Goal: Task Accomplishment & Management: Use online tool/utility

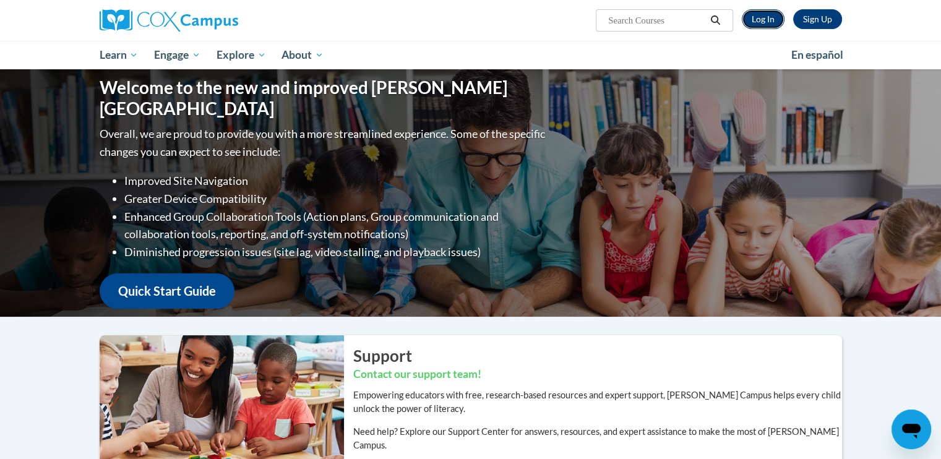
click at [760, 24] on link "Log In" at bounding box center [763, 19] width 43 height 20
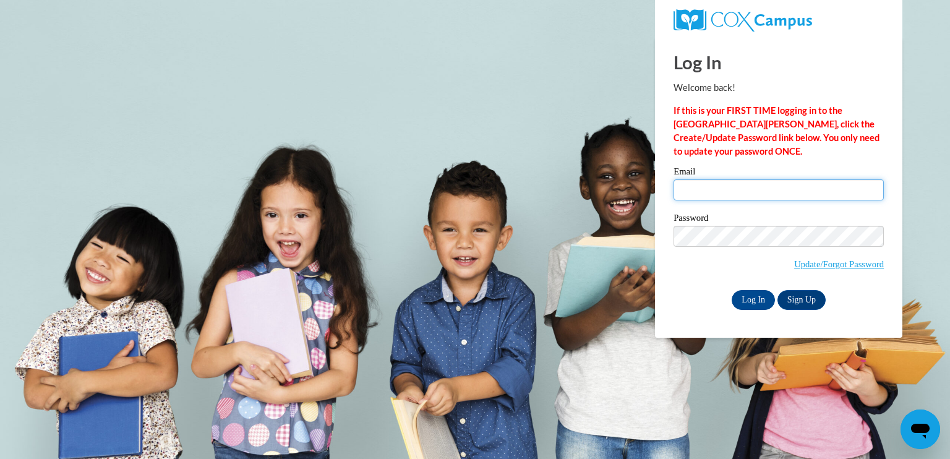
click at [742, 187] on input "Email" at bounding box center [779, 189] width 210 height 21
type input "kchiara@augusta.edu"
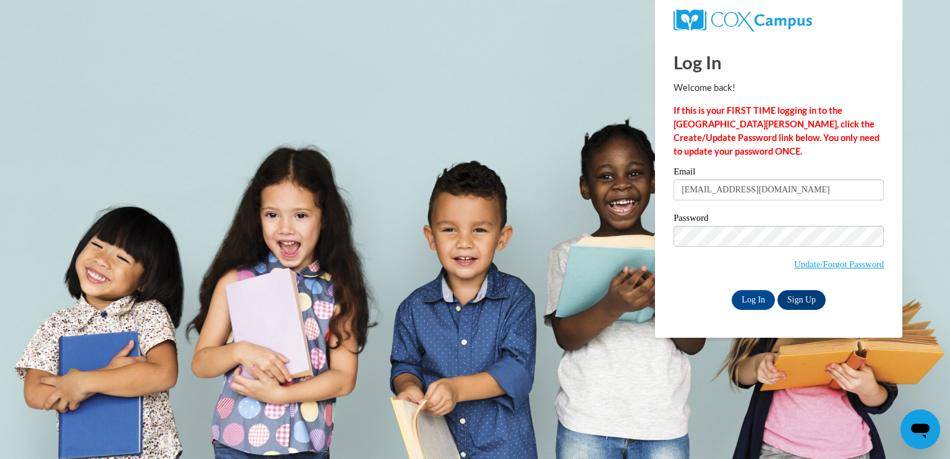
click at [577, 250] on body "Log In Welcome back! If this is your FIRST TIME logging in to the NEW Cox Campu…" at bounding box center [475, 229] width 950 height 459
click at [744, 303] on input "Log In" at bounding box center [753, 300] width 43 height 20
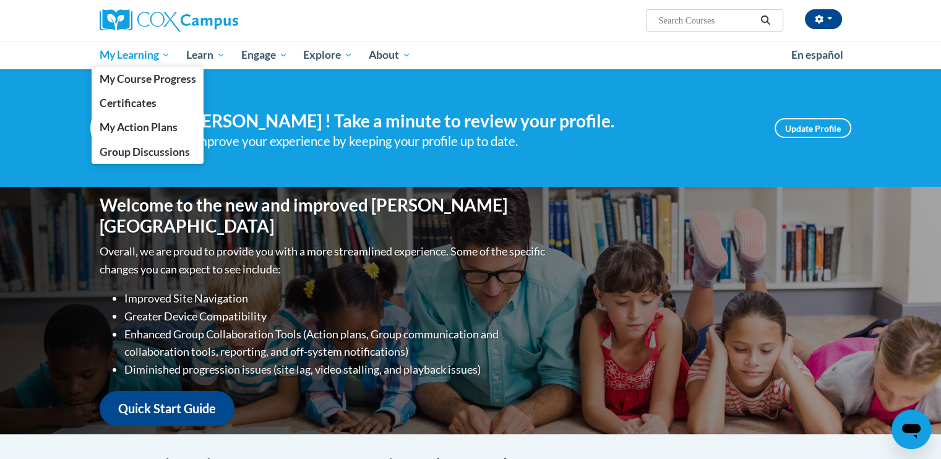
click at [148, 51] on span "My Learning" at bounding box center [134, 55] width 71 height 15
click at [148, 78] on span "My Course Progress" at bounding box center [147, 78] width 97 height 13
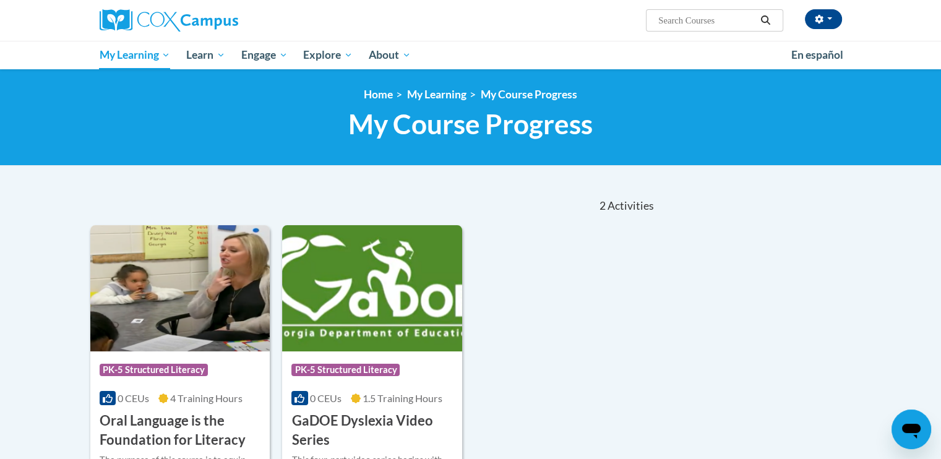
click at [215, 286] on img at bounding box center [180, 288] width 180 height 126
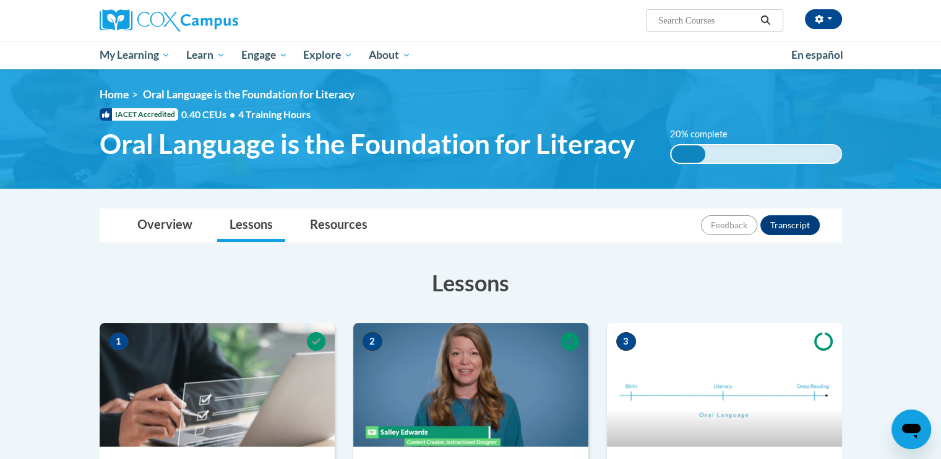
click at [725, 363] on img at bounding box center [724, 385] width 235 height 124
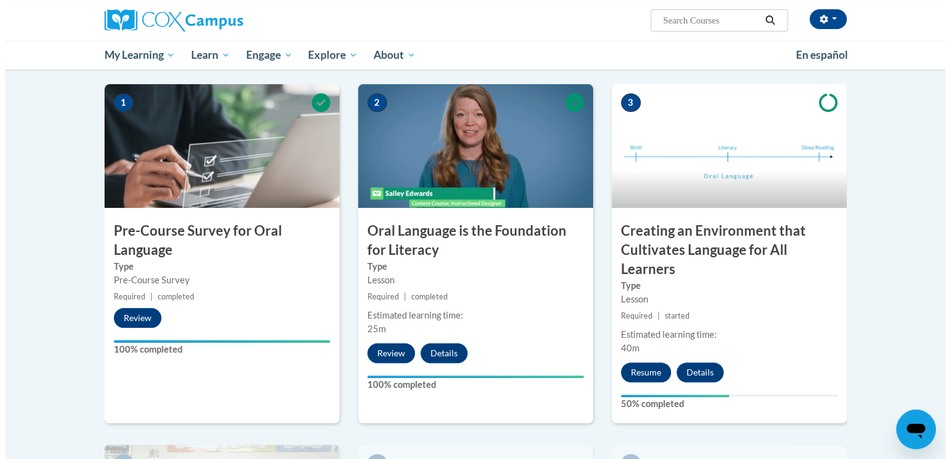
scroll to position [251, 0]
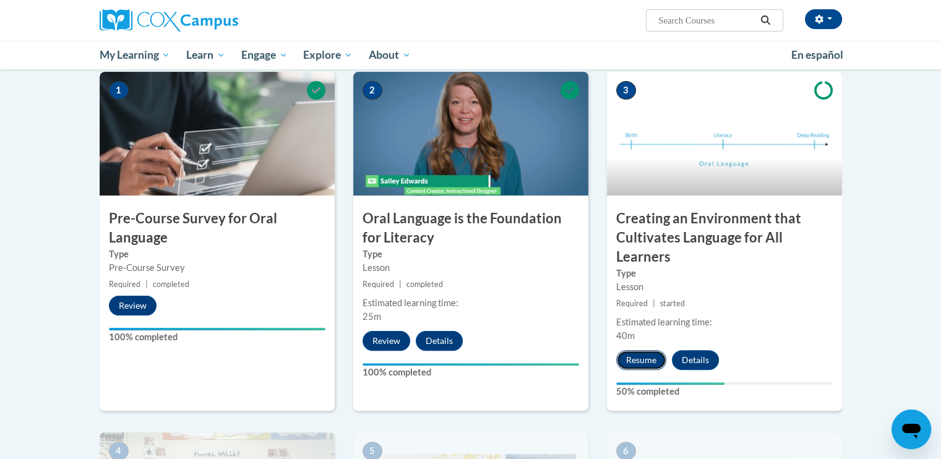
click at [626, 354] on button "Resume" at bounding box center [641, 360] width 50 height 20
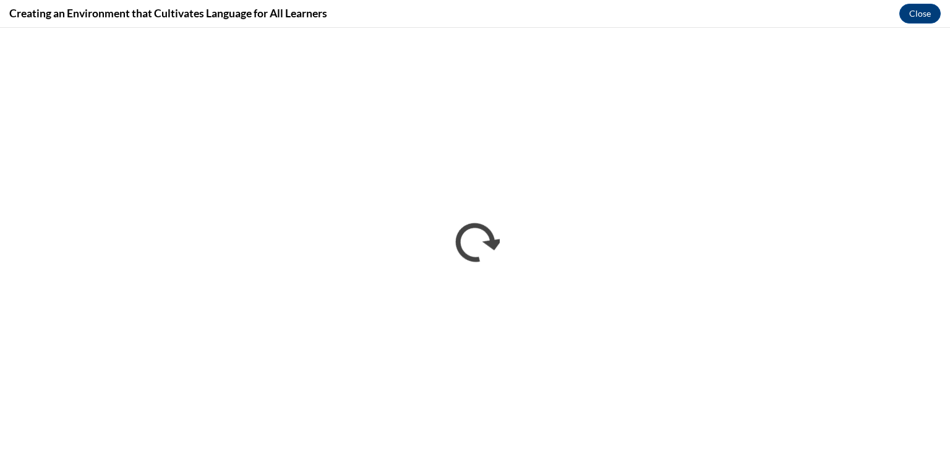
scroll to position [0, 0]
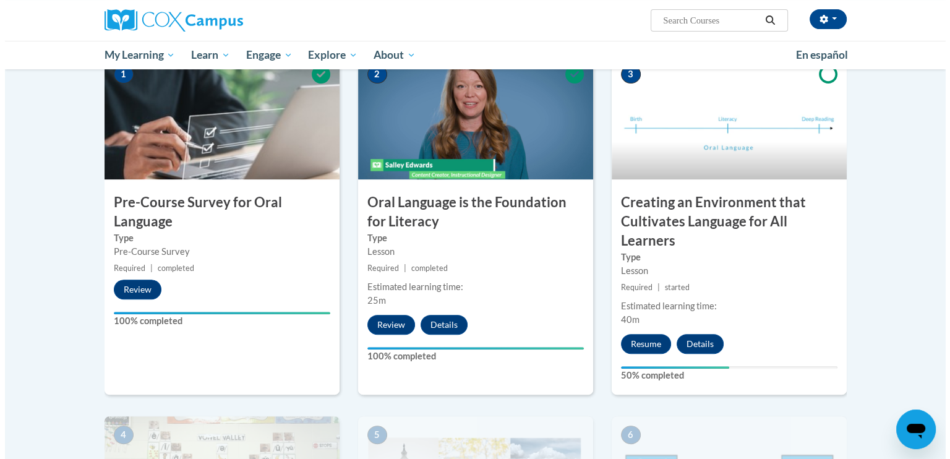
scroll to position [251, 0]
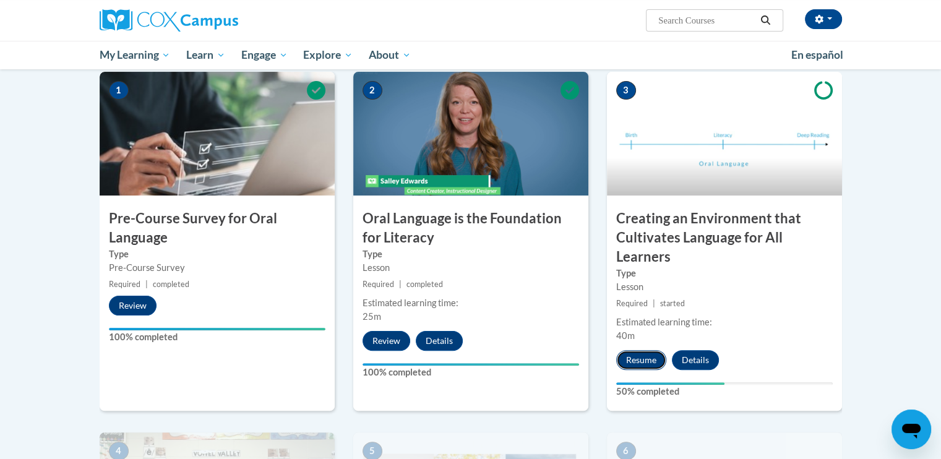
click at [645, 363] on button "Resume" at bounding box center [641, 360] width 50 height 20
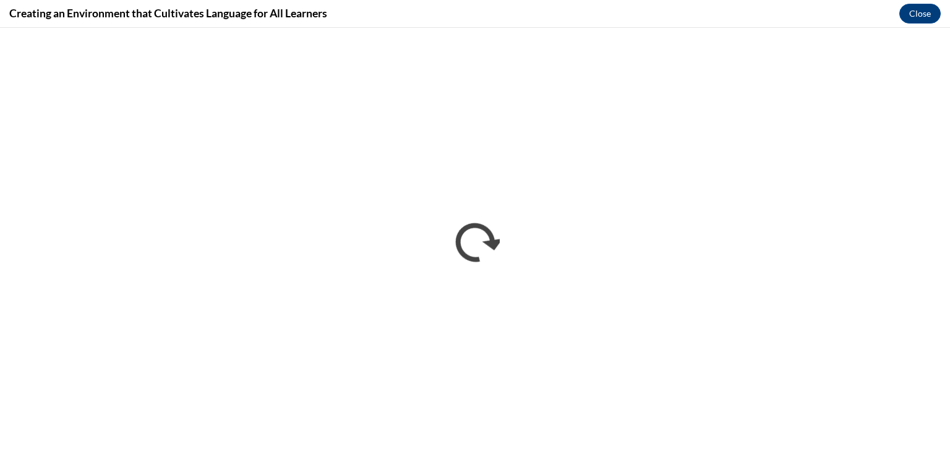
scroll to position [0, 0]
